Goal: Information Seeking & Learning: Compare options

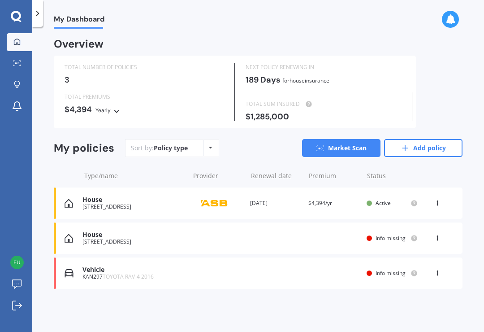
click at [440, 234] on icon at bounding box center [437, 236] width 6 height 5
click at [411, 273] on div "Delete" at bounding box center [417, 273] width 89 height 18
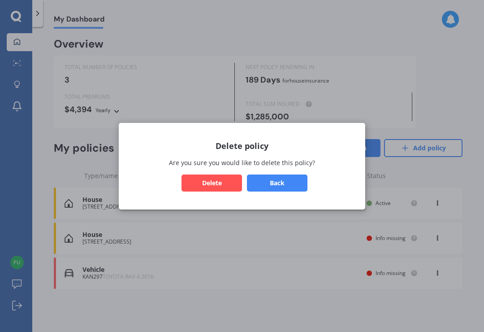
click at [206, 179] on button "Delete" at bounding box center [212, 182] width 61 height 17
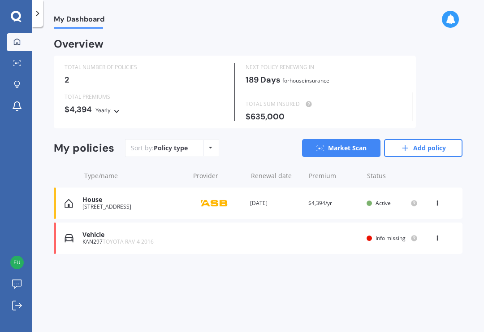
click at [413, 235] on circle at bounding box center [414, 238] width 6 height 6
click at [423, 214] on div "House [STREET_ADDRESS] Provider Renewal date [DATE] Premium $4,394/yr You are p…" at bounding box center [258, 202] width 409 height 31
click at [258, 234] on div "Vehicle KAN297 TOYOTA RAV-4 2016 Renewal date Premium You are paying Yearly Sta…" at bounding box center [258, 237] width 409 height 31
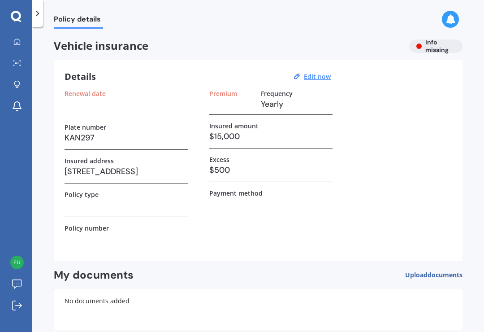
click at [169, 201] on h3 at bounding box center [126, 204] width 123 height 13
click at [77, 24] on span "Policy details" at bounding box center [78, 21] width 49 height 12
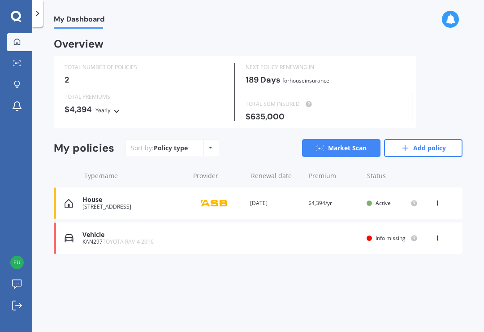
scroll to position [14, 0]
click at [340, 139] on link "Market Scan" at bounding box center [341, 148] width 78 height 18
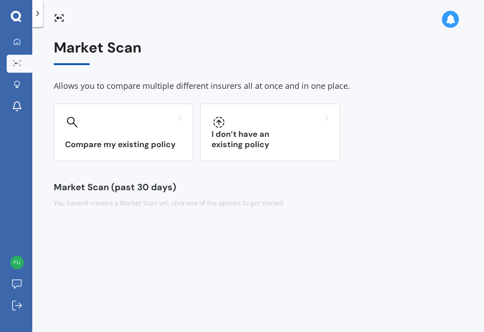
click at [281, 129] on h3 "I don’t have an existing policy" at bounding box center [270, 139] width 117 height 21
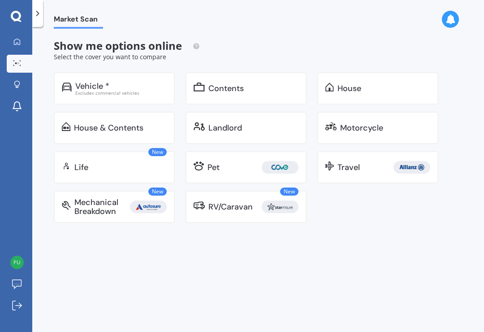
click at [143, 82] on div "Vehicle *" at bounding box center [120, 86] width 91 height 9
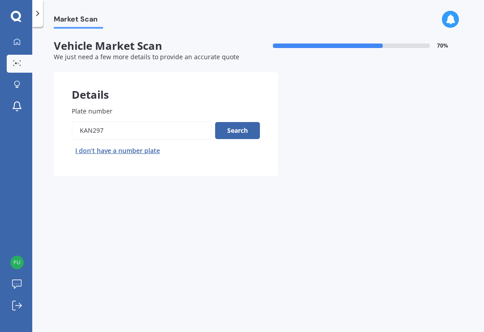
click at [235, 122] on button "Search" at bounding box center [237, 130] width 45 height 17
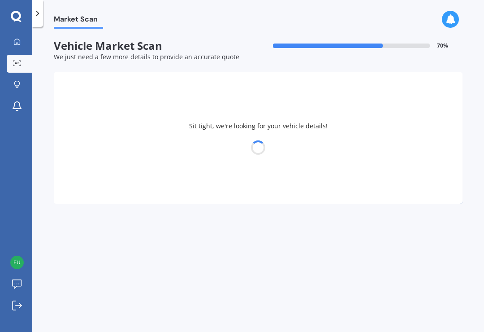
select select "TOYOTA"
select select "07"
select select "04"
select select "1963"
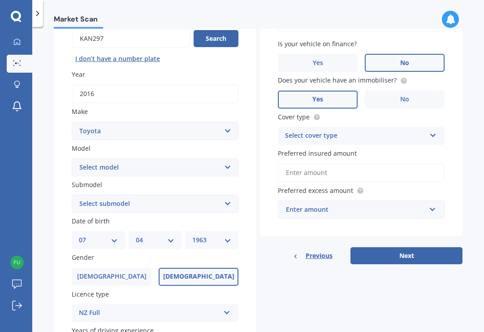
scroll to position [95, 0]
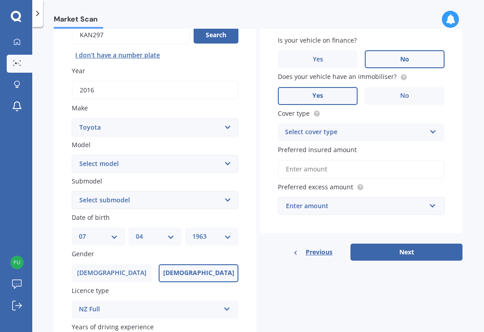
click at [230, 155] on select "Select model 4 Runner 86 [PERSON_NAME] Alphard Altezza Aqua Aristo Aurion Auris…" at bounding box center [155, 164] width 167 height 18
select select "RAV-4"
click at [223, 191] on select "Select submodel Diesel EV GX SUV 2.2/4WD/6AT Hybrid Hybrid 2WD Petrol" at bounding box center [155, 200] width 167 height 18
click at [229, 191] on select "Select submodel Diesel EV GX SUV 2.2/4WD/6AT Hybrid Hybrid 2WD Petrol" at bounding box center [155, 200] width 167 height 18
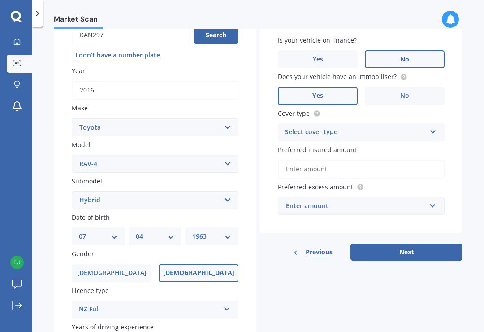
select select "PETROL"
click at [174, 231] on select "MM 01 02 03 04 05 06 07 08 09 10 11 12" at bounding box center [155, 236] width 39 height 10
select select "05"
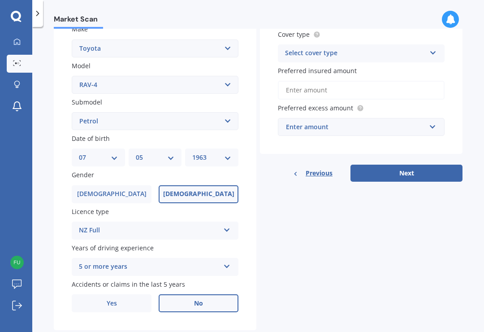
scroll to position [174, 0]
click at [228, 261] on icon at bounding box center [227, 264] width 8 height 6
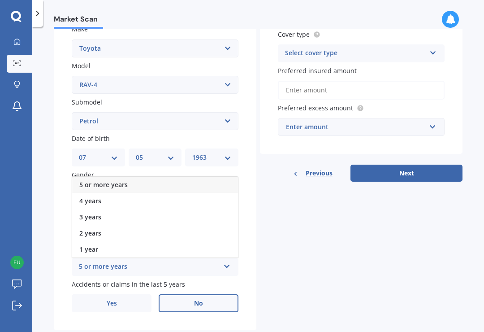
click at [203, 177] on div "5 or more years" at bounding box center [155, 185] width 166 height 16
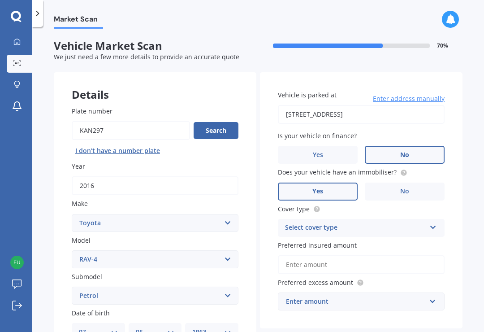
scroll to position [0, 0]
click at [430, 222] on icon at bounding box center [433, 225] width 8 height 6
click at [350, 237] on div "Comprehensive" at bounding box center [361, 245] width 166 height 16
click at [372, 255] on input "Preferred insured amount" at bounding box center [361, 264] width 167 height 19
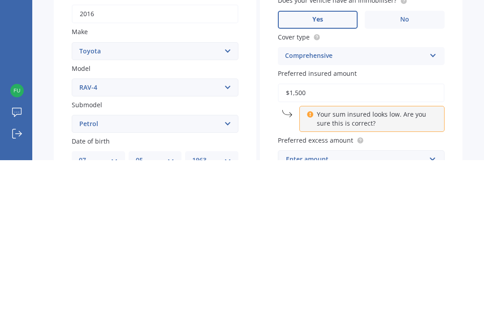
type input "$15,000"
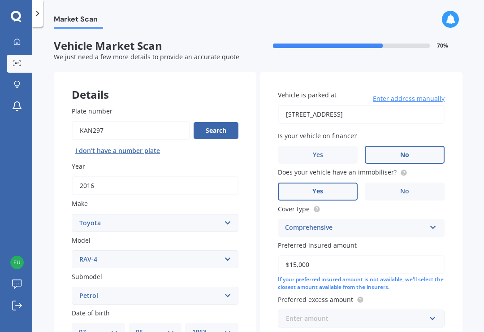
click at [431, 310] on input "text" at bounding box center [358, 318] width 159 height 17
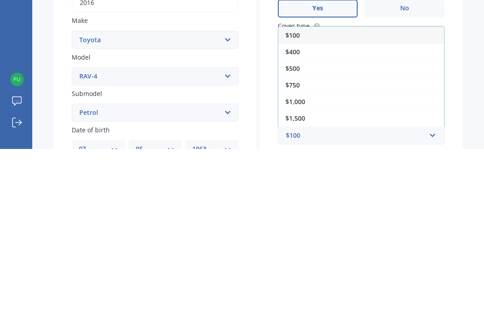
click at [316, 243] on div "$500" at bounding box center [361, 251] width 166 height 17
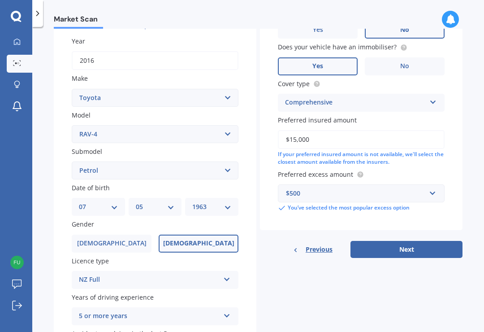
scroll to position [129, 0]
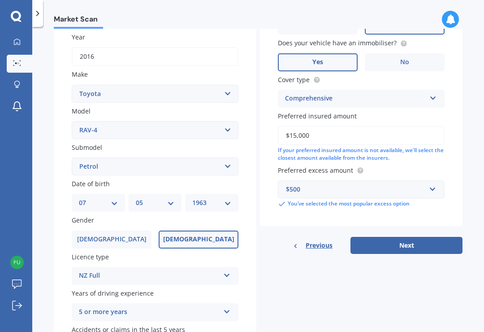
click at [421, 237] on button "Next" at bounding box center [407, 245] width 112 height 17
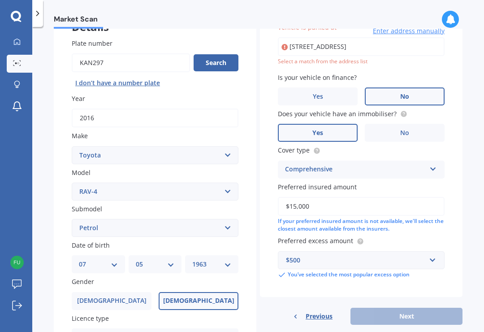
scroll to position [61, 0]
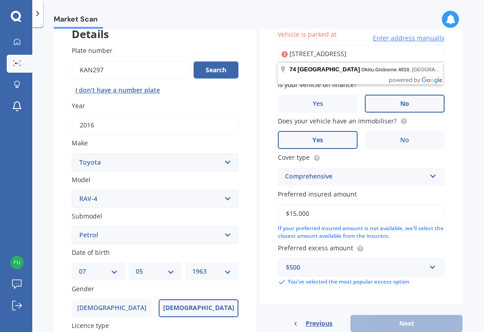
click at [346, 44] on input "[STREET_ADDRESS]" at bounding box center [361, 53] width 167 height 19
click at [287, 44] on input "[STREET_ADDRESS]" at bounding box center [361, 53] width 167 height 19
type input "[STREET_ADDRESS]"
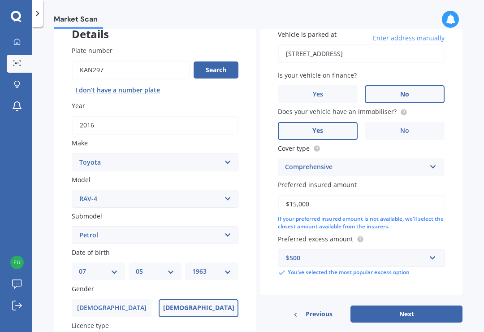
click at [420, 305] on button "Next" at bounding box center [407, 313] width 112 height 17
select select "07"
select select "05"
select select "1963"
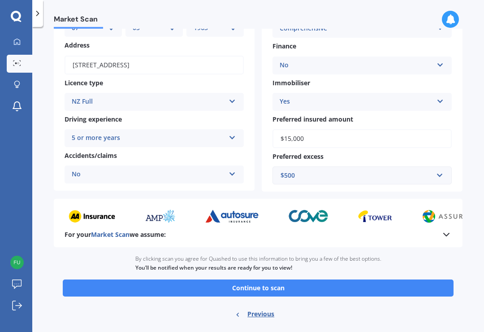
scroll to position [111, 0]
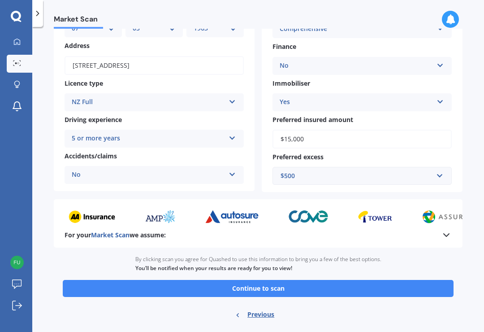
click at [297, 280] on button "Continue to scan" at bounding box center [258, 288] width 391 height 17
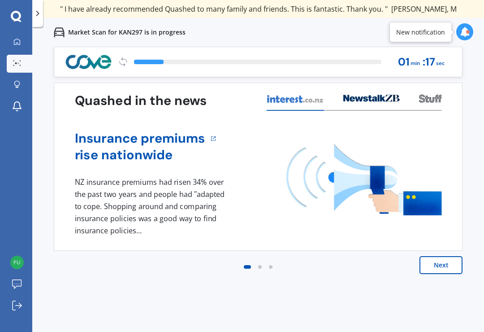
click at [466, 30] on icon at bounding box center [465, 32] width 10 height 10
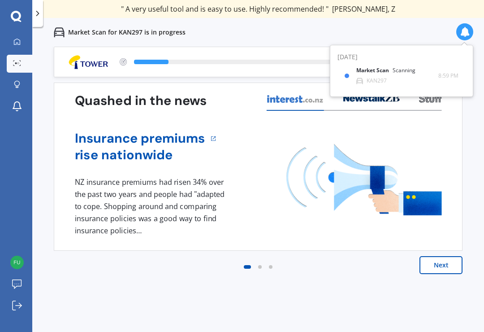
click at [144, 289] on div "Next" at bounding box center [258, 274] width 409 height 36
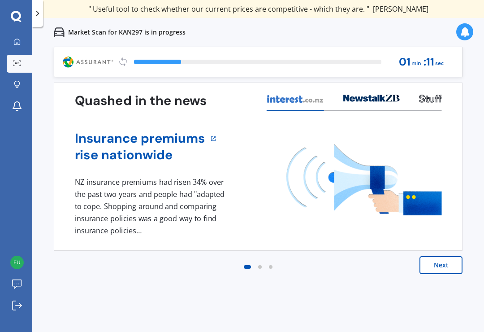
click at [447, 263] on button "Next" at bounding box center [441, 265] width 43 height 18
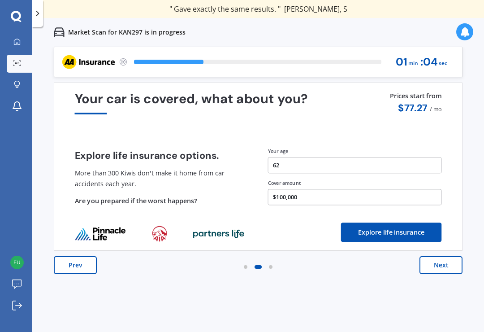
click at [458, 266] on button "Next" at bounding box center [441, 265] width 43 height 18
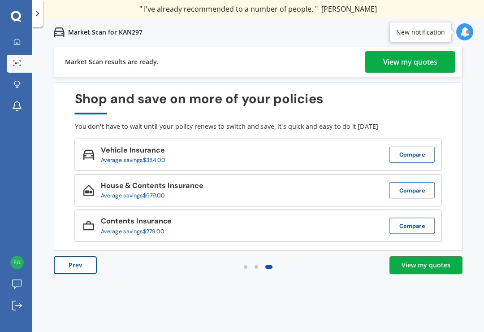
click at [420, 60] on div "View my quotes" at bounding box center [410, 62] width 54 height 22
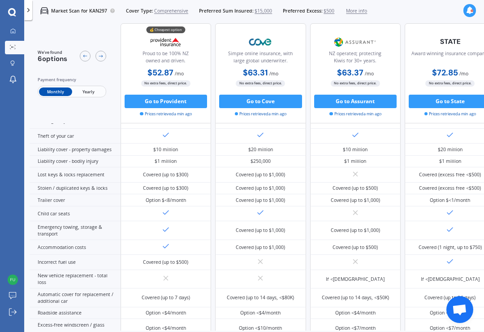
scroll to position [74, 0]
click at [475, 4] on div at bounding box center [469, 11] width 13 height 22
click at [367, 10] on span "More info" at bounding box center [356, 11] width 21 height 7
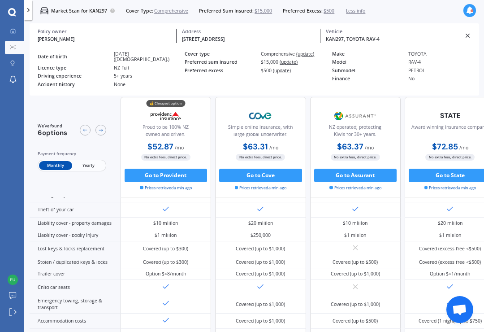
click at [469, 8] on icon at bounding box center [470, 11] width 8 height 8
click at [470, 37] on icon at bounding box center [467, 35] width 7 height 7
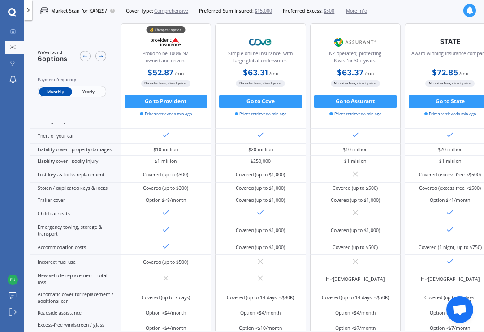
click at [472, 7] on icon at bounding box center [470, 11] width 8 height 8
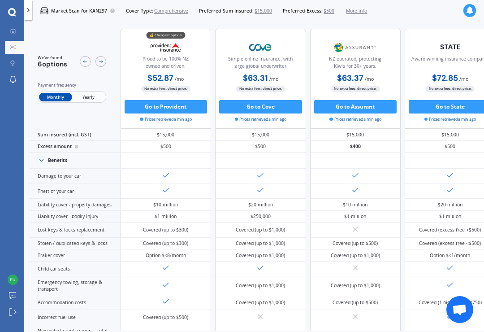
scroll to position [0, 0]
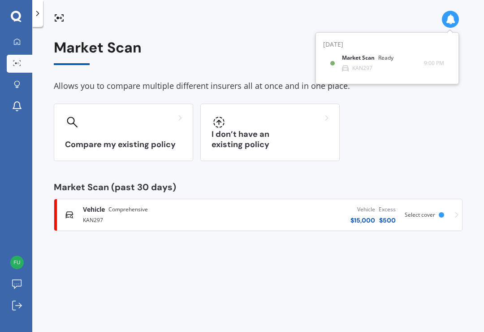
click at [113, 211] on span "Comprehensive" at bounding box center [127, 209] width 39 height 9
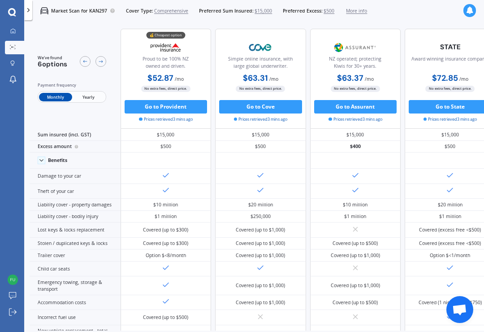
click at [13, 12] on icon at bounding box center [12, 12] width 8 height 9
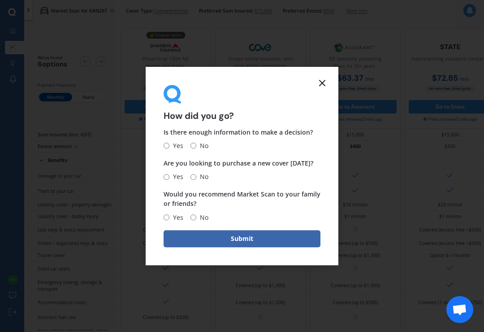
click at [196, 176] on input "No" at bounding box center [193, 177] width 6 height 6
radio input "true"
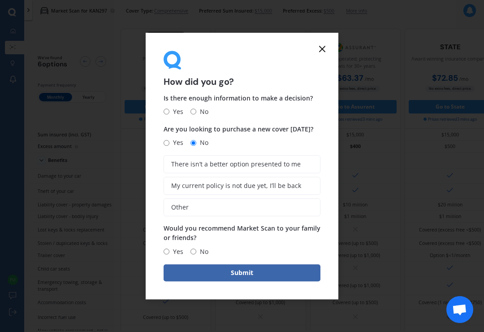
click at [222, 179] on label "My current policy is not due yet, I’ll be back" at bounding box center [242, 186] width 157 height 18
click at [0, 0] on input "My current policy is not due yet, I’ll be back" at bounding box center [0, 0] width 0 height 0
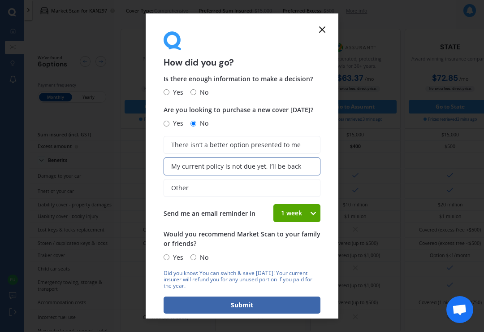
click at [330, 24] on form "How did you go? Is there enough information to make a decision? Yes No Are you …" at bounding box center [242, 165] width 193 height 305
click at [325, 25] on icon at bounding box center [322, 29] width 11 height 11
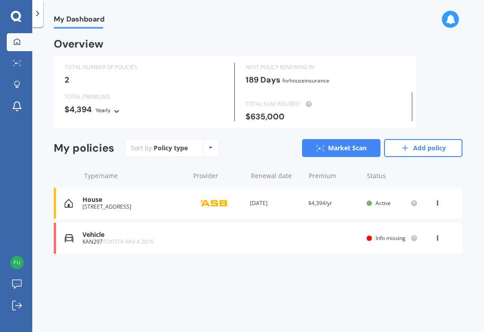
click at [151, 205] on div "[STREET_ADDRESS]" at bounding box center [133, 206] width 102 height 6
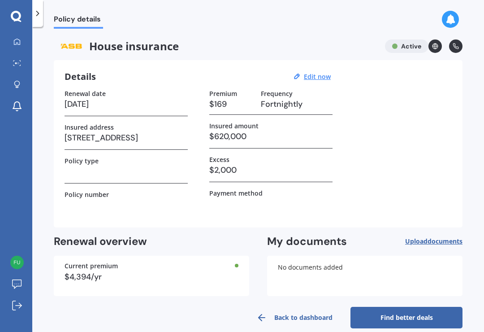
click at [322, 75] on u "Edit now" at bounding box center [317, 76] width 27 height 9
select select "03"
select select "2026"
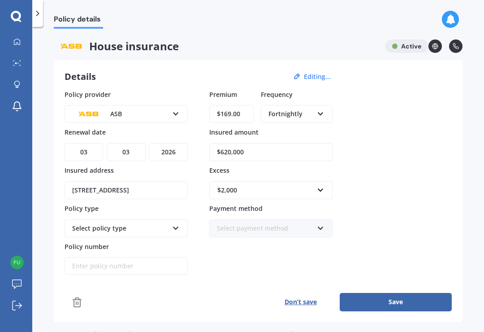
click at [176, 228] on icon at bounding box center [176, 226] width 8 height 6
click at [152, 223] on div "Home Insurance" at bounding box center [120, 228] width 96 height 10
click at [143, 264] on input "Policy number" at bounding box center [126, 266] width 123 height 18
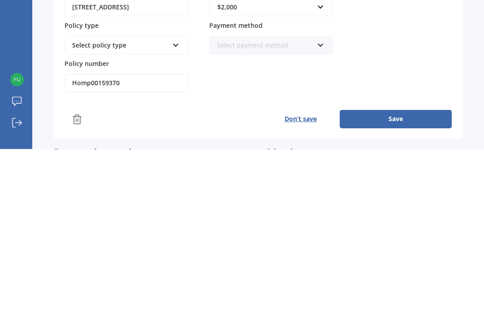
scroll to position [14, 0]
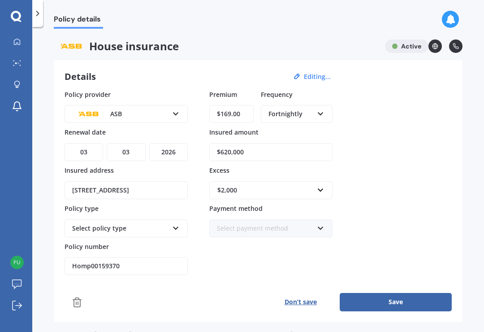
type input "Homp00159370"
click at [292, 143] on input "$620,000" at bounding box center [270, 152] width 123 height 18
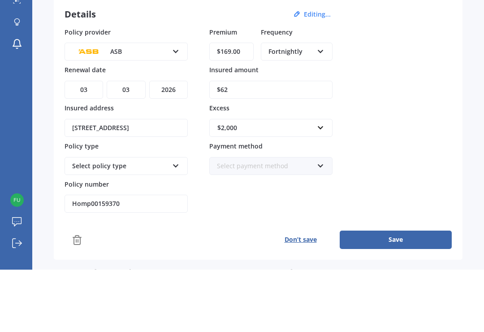
type input "$6"
click at [321, 182] on input "text" at bounding box center [267, 190] width 115 height 17
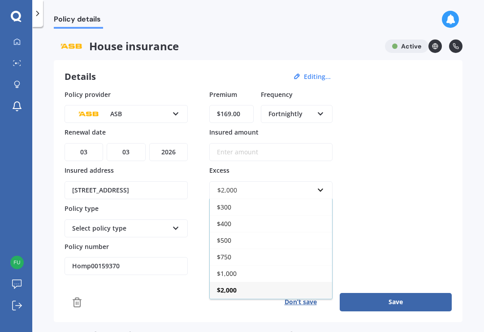
click at [250, 248] on div "$750" at bounding box center [271, 256] width 122 height 17
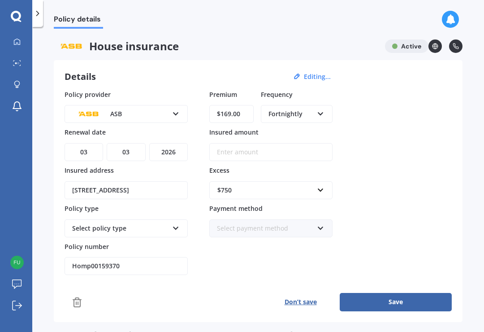
click at [402, 293] on button "Save" at bounding box center [396, 302] width 112 height 18
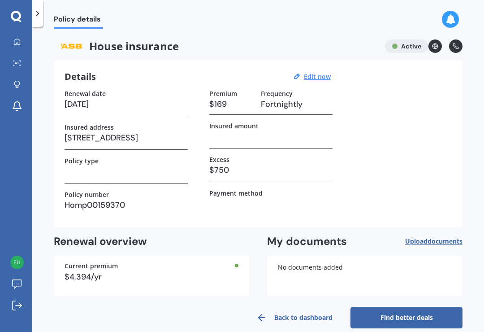
click at [151, 165] on h3 at bounding box center [126, 171] width 123 height 13
click at [130, 165] on h3 at bounding box center [126, 171] width 123 height 13
click at [312, 72] on u "Edit now" at bounding box center [317, 76] width 27 height 9
select select "03"
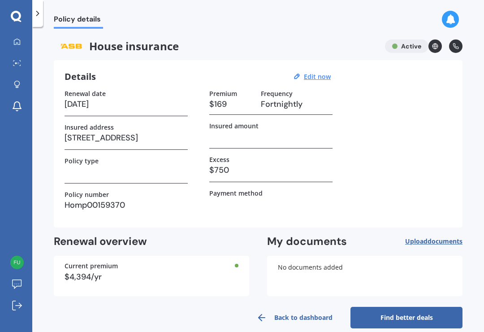
select select "2026"
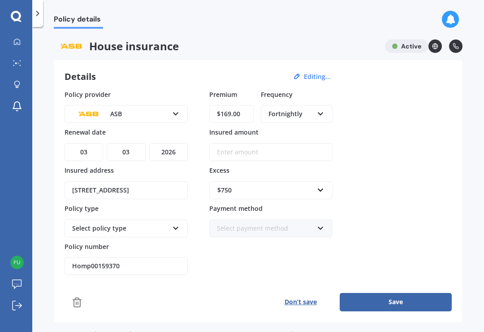
click at [174, 223] on icon at bounding box center [176, 226] width 8 height 6
click at [134, 223] on div "Home Insurance" at bounding box center [120, 228] width 96 height 10
click at [173, 223] on icon at bounding box center [176, 226] width 8 height 6
click at [132, 237] on div "Home Insurance" at bounding box center [125, 245] width 121 height 16
click at [389, 293] on button "Save" at bounding box center [396, 302] width 112 height 18
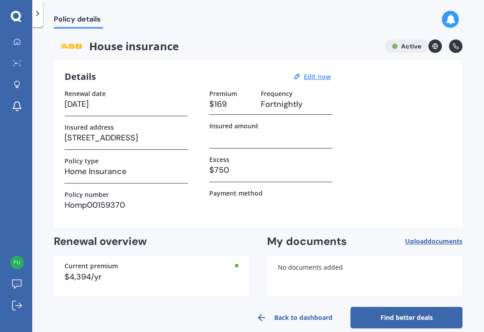
click at [417, 307] on link "Find better deals" at bounding box center [407, 318] width 112 height 22
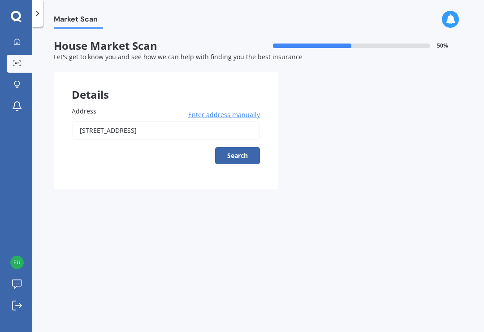
click at [245, 147] on button "Search" at bounding box center [237, 155] width 45 height 17
type input "[STREET_ADDRESS]"
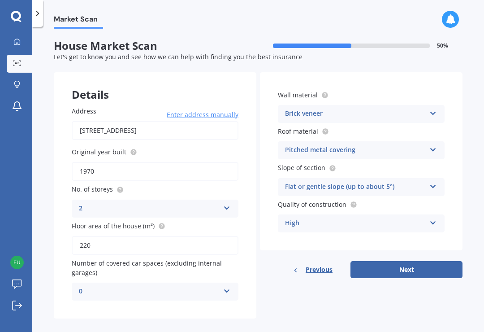
click at [430, 218] on icon at bounding box center [433, 221] width 8 height 6
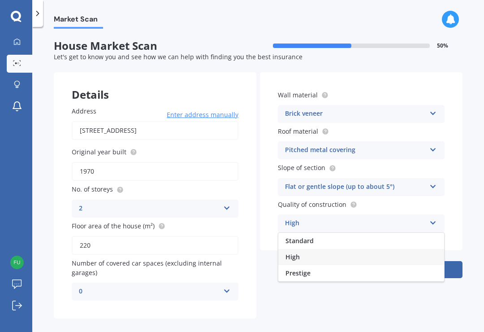
click at [346, 233] on div "Standard" at bounding box center [361, 241] width 166 height 16
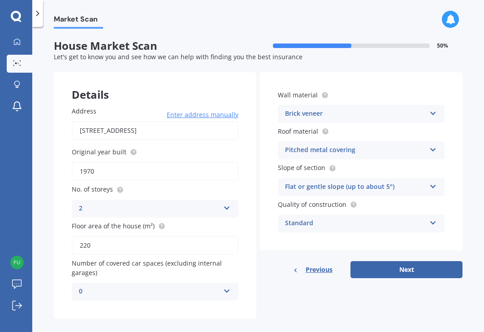
click at [405, 261] on button "Next" at bounding box center [407, 269] width 112 height 17
select select "07"
select select "05"
select select "1963"
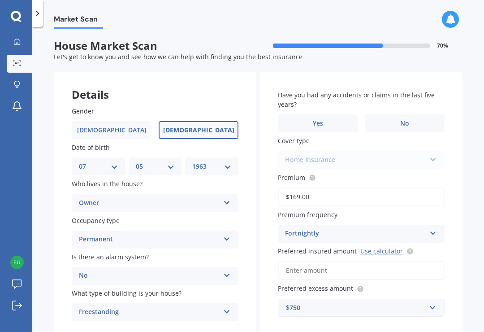
click at [424, 114] on label "No" at bounding box center [405, 123] width 80 height 18
click at [0, 0] on input "No" at bounding box center [0, 0] width 0 height 0
click at [430, 151] on div "Home Insurance Home Insurance" at bounding box center [361, 160] width 167 height 18
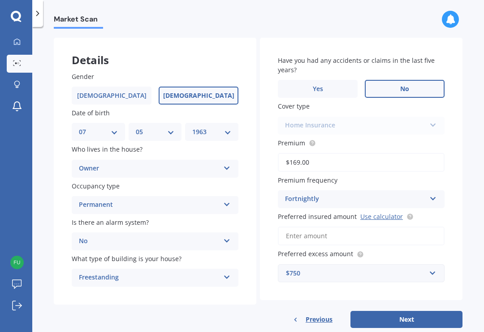
scroll to position [34, 0]
click at [403, 213] on div at bounding box center [408, 216] width 11 height 7
click at [400, 227] on input "Preferred insured amount Use calculator" at bounding box center [361, 236] width 167 height 19
click at [383, 212] on link "Use calculator" at bounding box center [381, 216] width 43 height 9
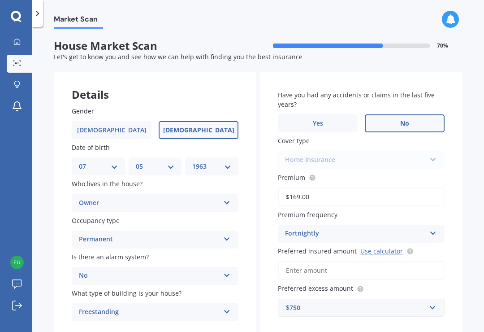
scroll to position [0, 0]
click at [424, 151] on div "Home Insurance Home Insurance" at bounding box center [361, 160] width 167 height 18
click at [431, 151] on div "Home Insurance Home Insurance" at bounding box center [361, 160] width 167 height 18
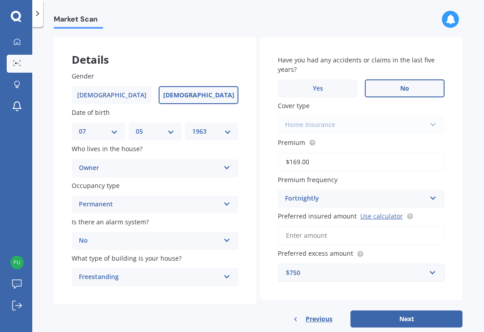
scroll to position [34, 0]
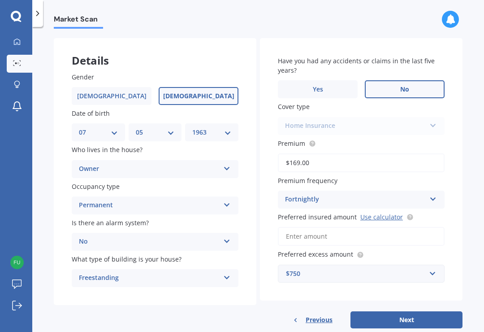
click at [357, 227] on input "Preferred insured amount Use calculator" at bounding box center [361, 236] width 167 height 19
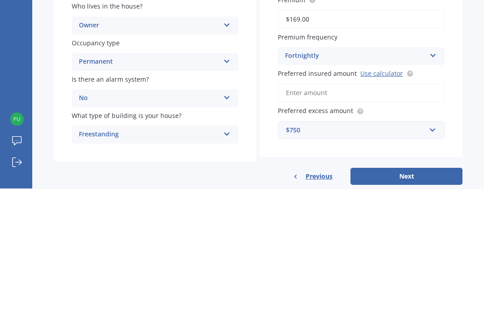
type input "$7"
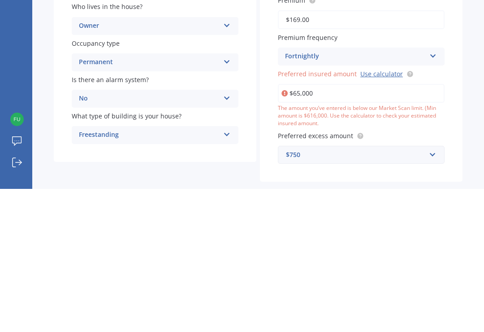
type input "$650,000"
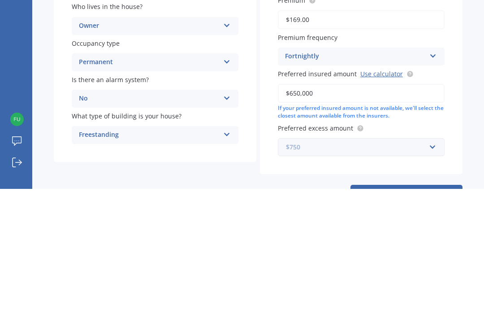
click at [433, 281] on input "text" at bounding box center [358, 289] width 159 height 17
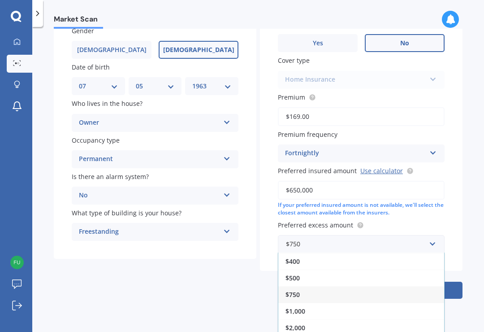
scroll to position [80, 0]
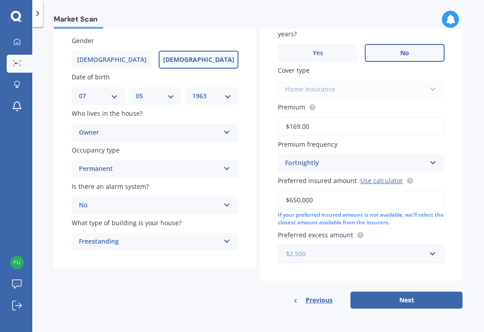
click at [402, 262] on input "text" at bounding box center [358, 253] width 159 height 17
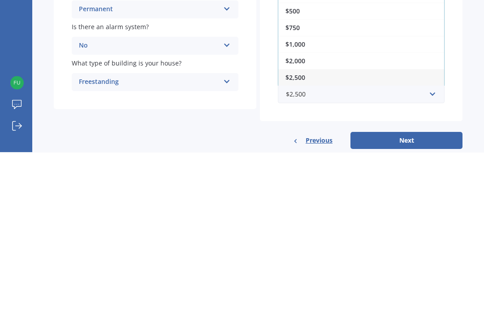
click at [418, 312] on button "Next" at bounding box center [407, 320] width 112 height 17
select select "07"
select select "05"
select select "1963"
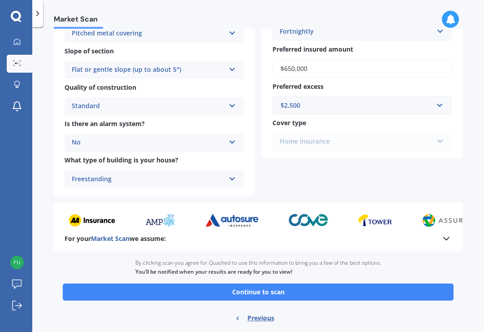
scroll to position [290, 0]
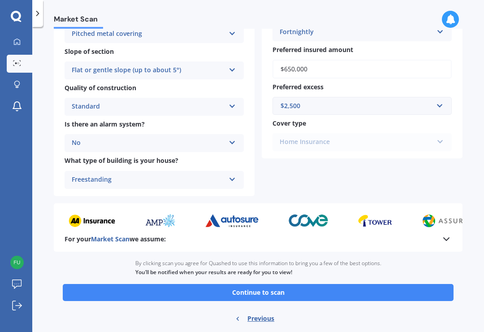
click at [316, 284] on button "Continue to scan" at bounding box center [258, 292] width 391 height 17
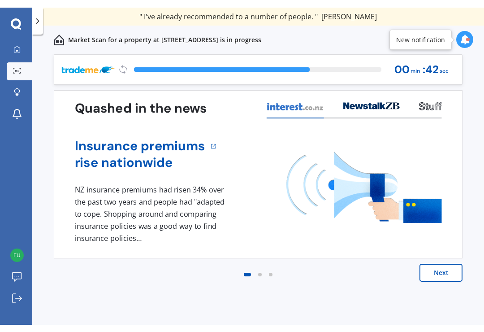
scroll to position [14, 0]
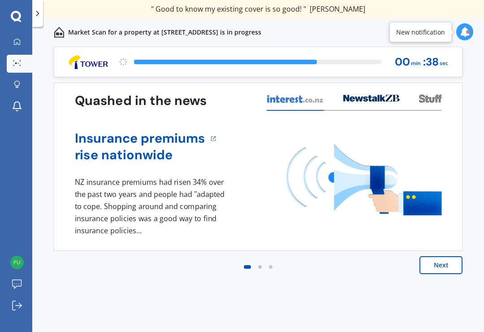
click at [442, 236] on div "Quashed in the news Insurance premiums rise nationwide 1 NZ insurance premiums …" at bounding box center [258, 166] width 409 height 168
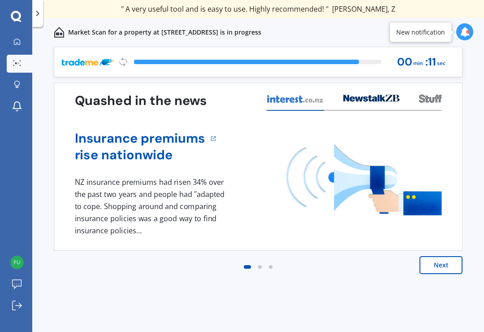
click at [473, 18] on div at bounding box center [464, 32] width 17 height 29
click at [465, 27] on icon at bounding box center [465, 32] width 10 height 10
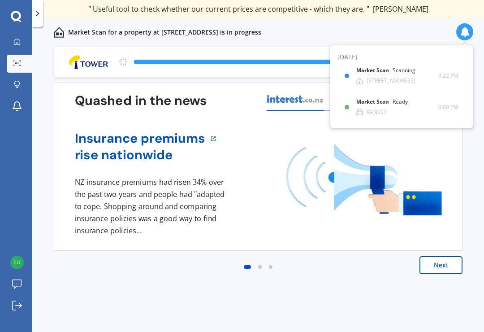
click at [464, 23] on div at bounding box center [464, 31] width 17 height 17
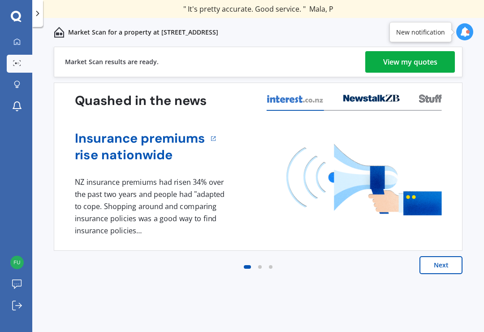
click at [407, 51] on div "View my quotes" at bounding box center [410, 62] width 54 height 22
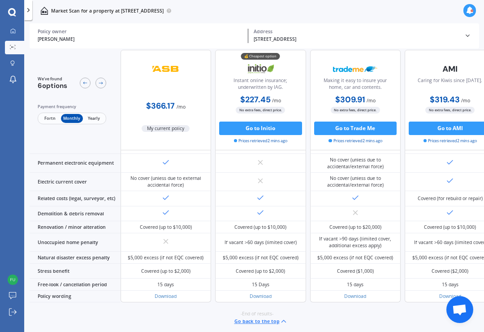
scroll to position [540, 0]
click at [269, 315] on span "-End of results-" at bounding box center [257, 313] width 33 height 7
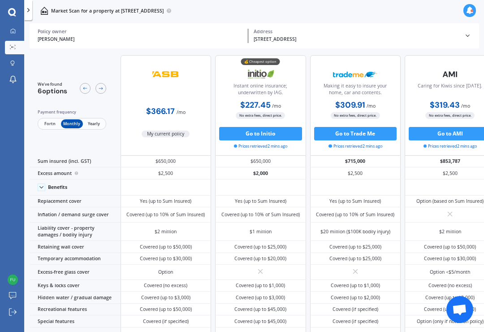
scroll to position [0, 0]
click at [17, 26] on link "My Dashboard" at bounding box center [14, 31] width 19 height 13
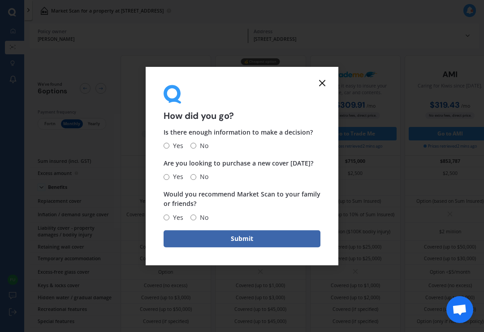
click at [324, 81] on icon at bounding box center [322, 83] width 11 height 11
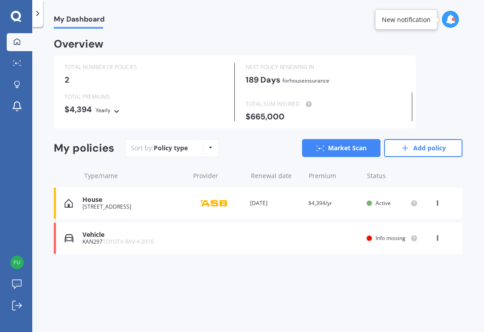
click at [433, 18] on div "New notification" at bounding box center [406, 19] width 62 height 20
click at [454, 14] on icon at bounding box center [451, 19] width 10 height 10
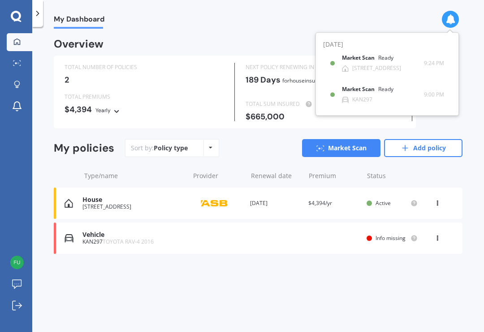
click at [400, 55] on div "Market Scan Ready" at bounding box center [373, 60] width 62 height 10
